Goal: Task Accomplishment & Management: Use online tool/utility

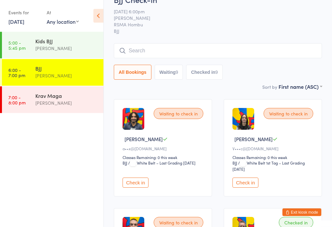
scroll to position [14, 0]
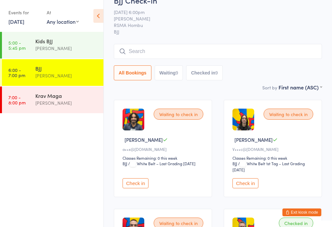
click at [22, 22] on link "[DATE]" at bounding box center [16, 21] width 16 height 7
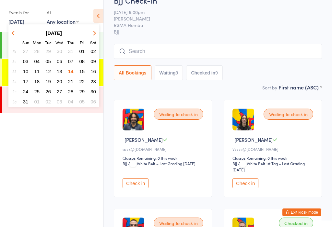
click at [82, 70] on span "15" at bounding box center [83, 71] width 6 height 6
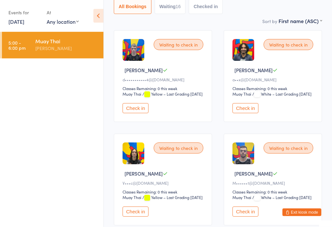
click at [242, 113] on button "Check in" at bounding box center [246, 108] width 26 height 10
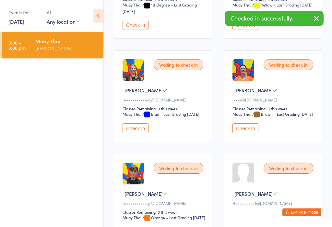
click at [247, 133] on button "Check in" at bounding box center [246, 128] width 26 height 10
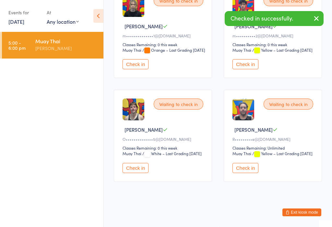
scroll to position [815, 0]
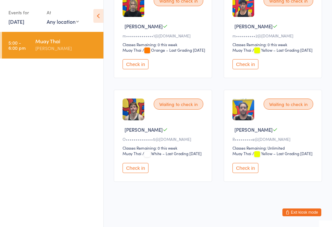
click at [145, 173] on button "Check in" at bounding box center [136, 168] width 26 height 10
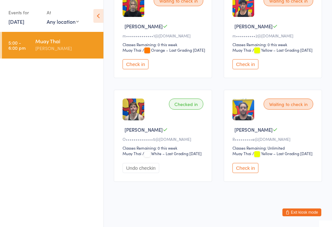
click at [255, 173] on button "Check in" at bounding box center [246, 168] width 26 height 10
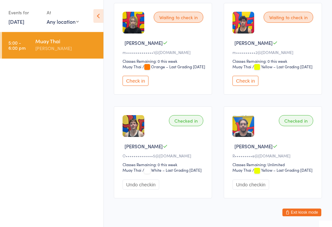
scroll to position [728, 0]
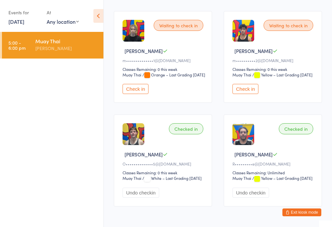
click at [253, 94] on button "Check in" at bounding box center [246, 89] width 26 height 10
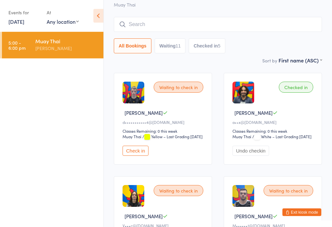
scroll to position [0, 0]
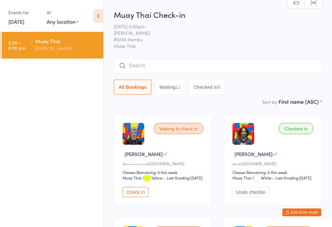
click at [194, 61] on input "search" at bounding box center [218, 65] width 208 height 15
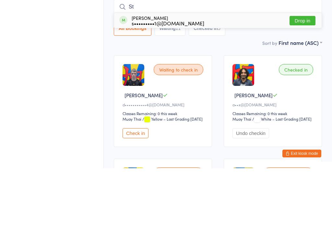
type input "St"
click at [306, 72] on div "[PERSON_NAME] s•••••••••1@[DOMAIN_NAME] Drop in" at bounding box center [218, 79] width 208 height 15
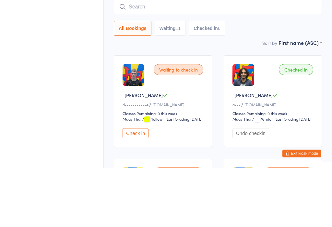
click at [240, 98] on div "Sort by First name (ASC) First name (ASC) First name (DESC) Last name (ASC) Las…" at bounding box center [218, 101] width 208 height 7
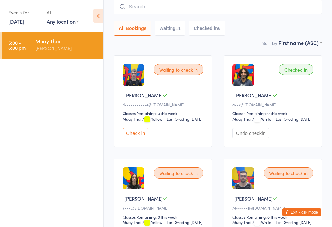
click at [209, 7] on input "search" at bounding box center [218, 6] width 208 height 15
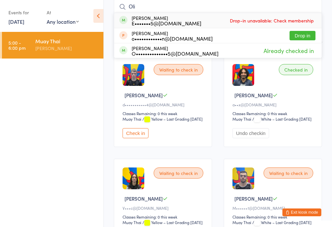
type input "Oli"
click at [307, 34] on button "Drop in" at bounding box center [303, 35] width 26 height 9
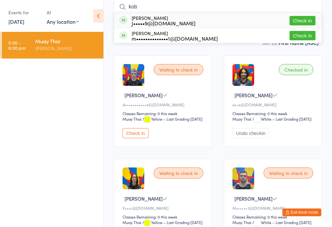
type input "kob"
click at [305, 18] on button "Check in" at bounding box center [303, 20] width 26 height 9
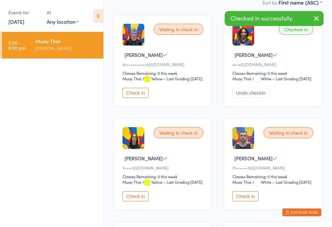
scroll to position [93, 0]
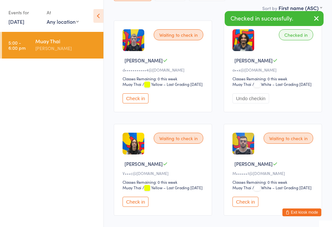
click at [135, 103] on button "Check in" at bounding box center [136, 98] width 26 height 10
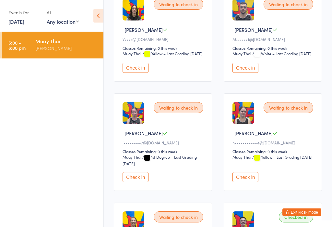
scroll to position [226, 0]
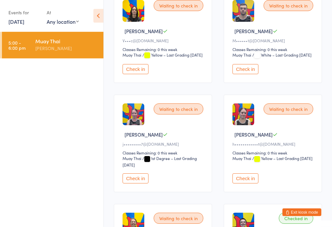
click at [249, 74] on button "Check in" at bounding box center [246, 69] width 26 height 10
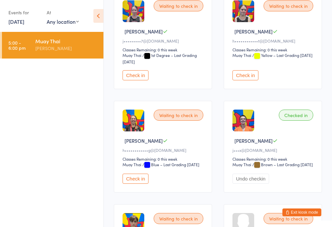
scroll to position [329, 0]
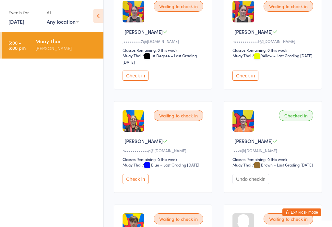
click at [247, 81] on button "Check in" at bounding box center [246, 75] width 26 height 10
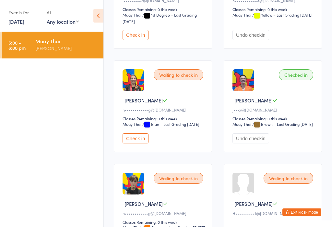
scroll to position [369, 0]
click at [139, 143] on button "Check in" at bounding box center [136, 138] width 26 height 10
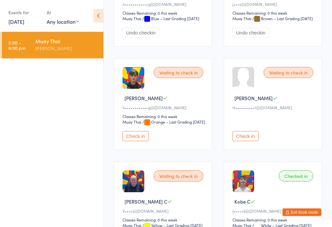
scroll to position [474, 0]
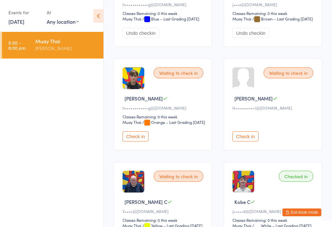
click at [136, 141] on button "Check in" at bounding box center [136, 136] width 26 height 10
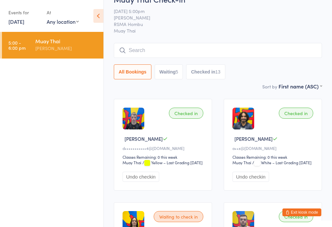
scroll to position [0, 0]
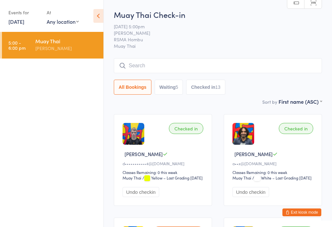
click at [212, 91] on button "Checked in 13" at bounding box center [205, 87] width 39 height 15
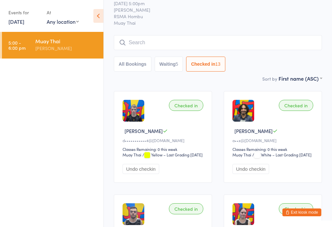
scroll to position [26, 0]
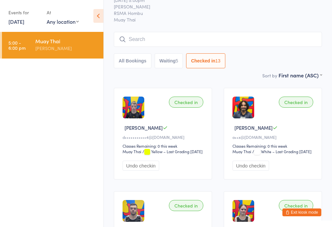
click at [229, 39] on input "search" at bounding box center [218, 39] width 208 height 15
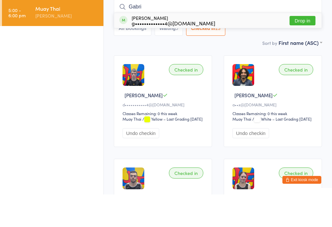
type input "Gabri"
click at [309, 48] on button "Drop in" at bounding box center [303, 52] width 26 height 9
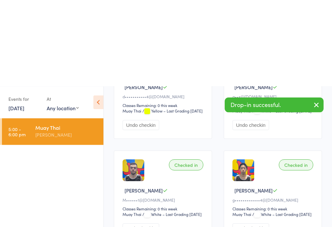
scroll to position [0, 0]
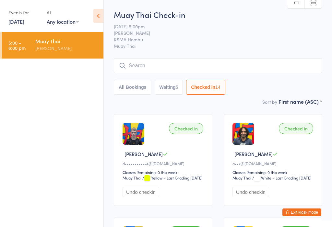
click at [136, 88] on button "All Bookings" at bounding box center [133, 87] width 38 height 15
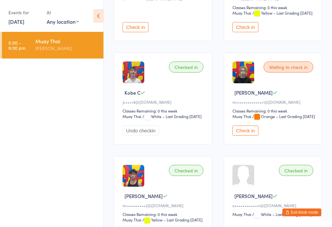
scroll to position [691, 0]
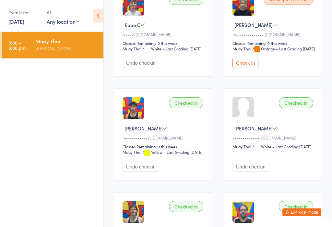
click at [250, 68] on button "Check in" at bounding box center [246, 63] width 26 height 10
